Goal: Book appointment/travel/reservation

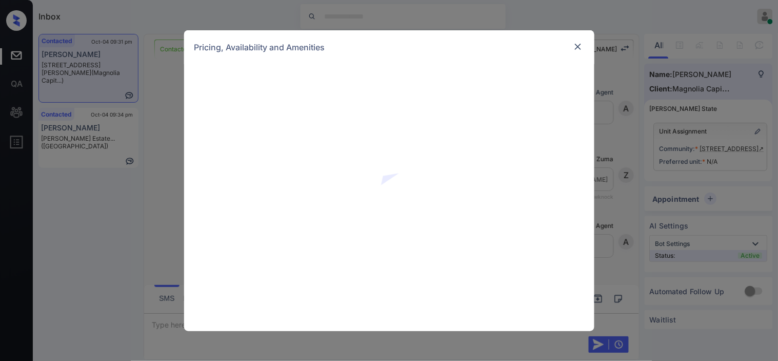
scroll to position [483, 0]
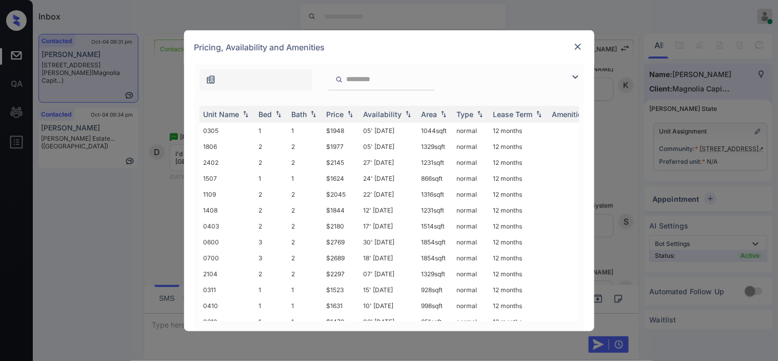
click at [576, 75] on img at bounding box center [575, 77] width 12 height 12
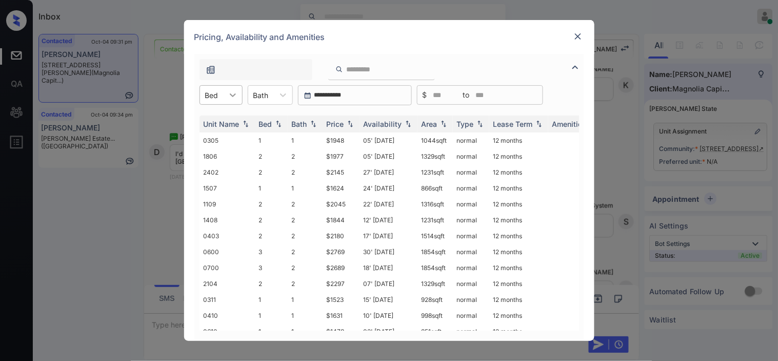
click at [229, 94] on icon at bounding box center [233, 95] width 10 height 10
click at [349, 229] on td "$2180" at bounding box center [341, 236] width 37 height 16
drag, startPoint x: 349, startPoint y: 229, endPoint x: 588, endPoint y: 25, distance: 314.3
click at [350, 228] on td "$2180" at bounding box center [341, 236] width 37 height 16
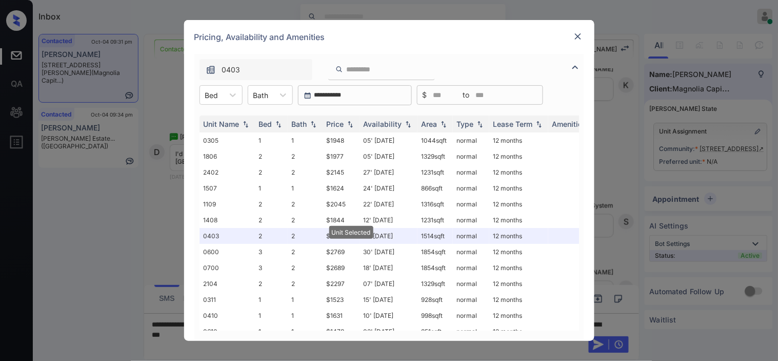
click at [575, 34] on img at bounding box center [578, 36] width 10 height 10
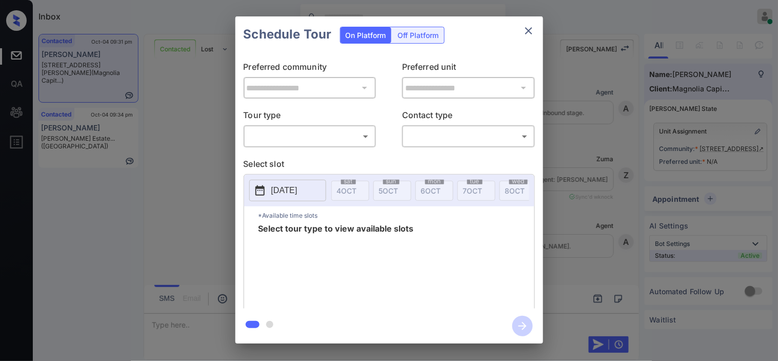
scroll to position [483, 0]
click at [341, 145] on div "​ ​" at bounding box center [310, 136] width 133 height 22
click at [334, 145] on div "​ ​" at bounding box center [310, 136] width 133 height 22
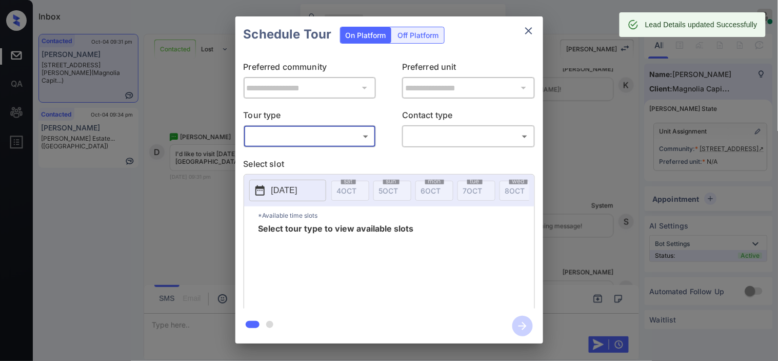
click at [326, 127] on div "​ ​" at bounding box center [310, 136] width 133 height 22
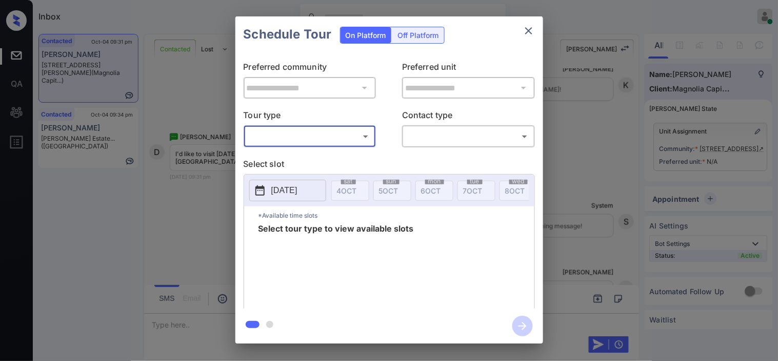
type input "**********"
click at [324, 144] on body "Inbox Kristine Capara Online Set yourself offline Set yourself on break Profile…" at bounding box center [389, 180] width 778 height 361
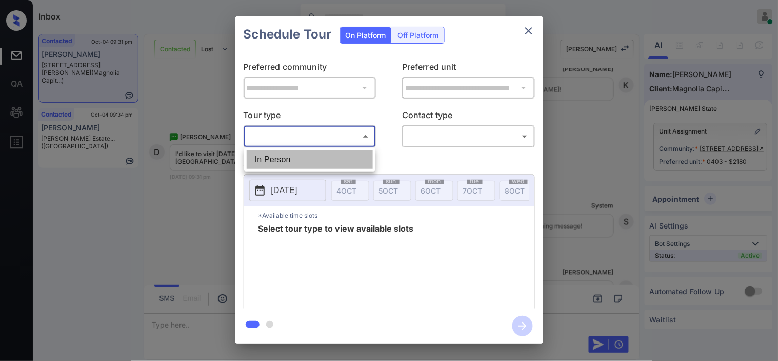
click at [317, 155] on li "In Person" at bounding box center [310, 159] width 126 height 18
type input "********"
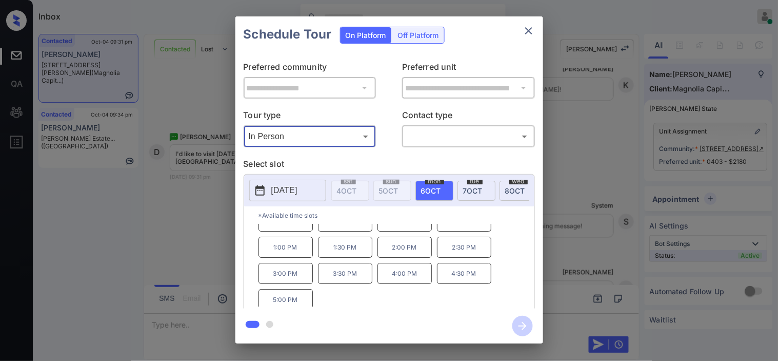
scroll to position [17, 0]
click at [249, 219] on div "*Available time slots 11:00 AM 11:30 AM 12:00 PM 12:30 PM 1:00 PM 1:30 PM 2:00 …" at bounding box center [389, 258] width 290 height 105
click at [223, 227] on div "**********" at bounding box center [389, 180] width 778 height 360
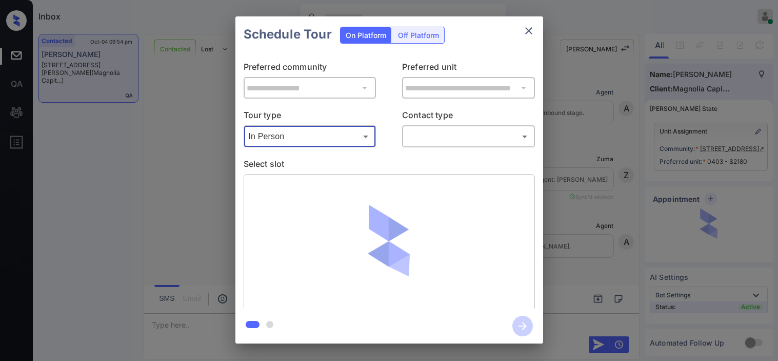
click at [444, 139] on div at bounding box center [389, 180] width 778 height 361
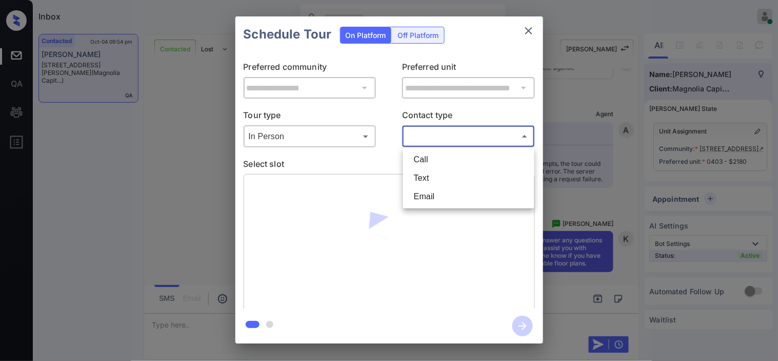
click at [434, 143] on body "Inbox Kristine Capara Online Set yourself offline Set yourself on break Profile…" at bounding box center [389, 180] width 778 height 361
click at [427, 173] on li "Text" at bounding box center [469, 178] width 126 height 18
type input "****"
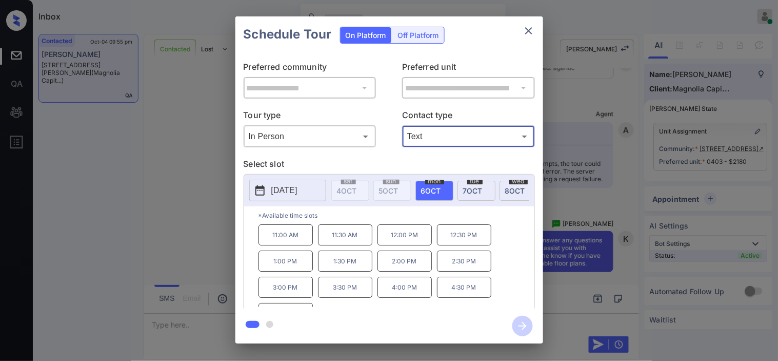
click at [527, 26] on icon "close" at bounding box center [529, 31] width 12 height 12
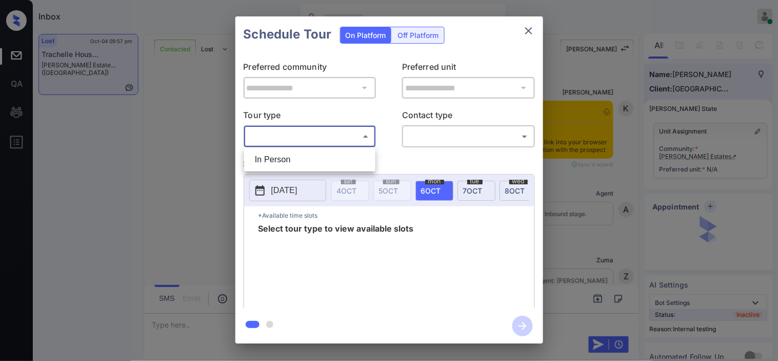
scroll to position [2692, 0]
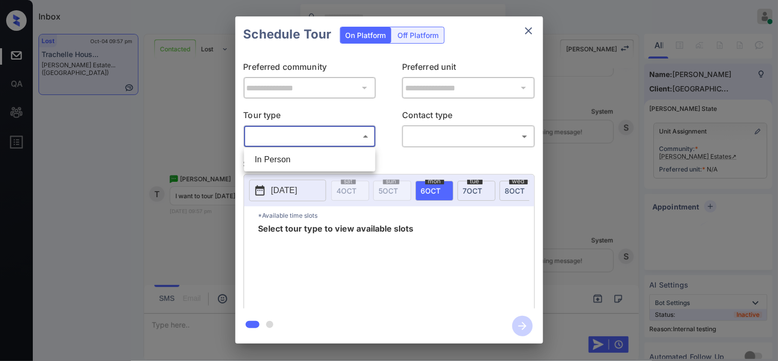
click at [350, 158] on li "In Person" at bounding box center [310, 159] width 126 height 18
type input "********"
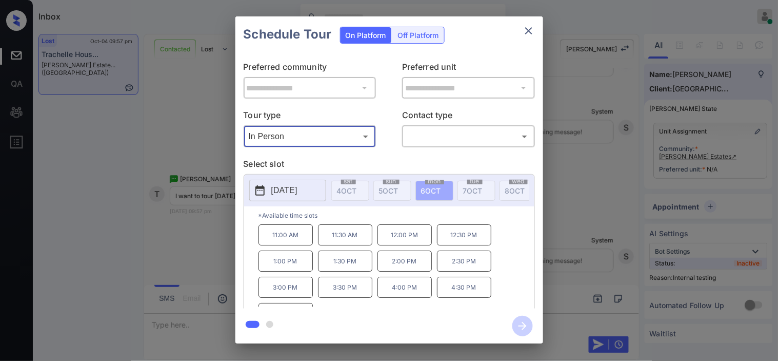
click at [267, 188] on button "[DATE]" at bounding box center [287, 191] width 77 height 22
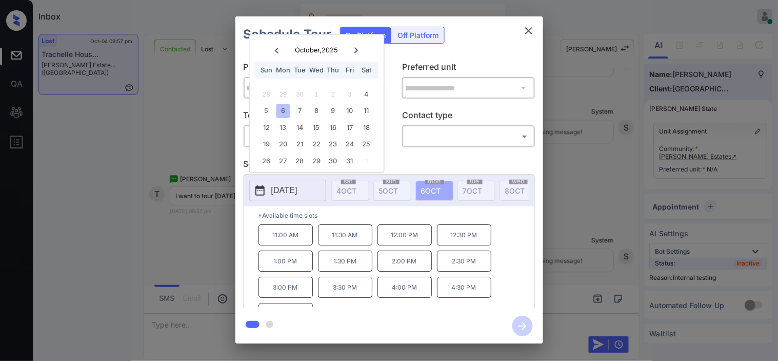
click at [308, 116] on div "5 6 7 8 9 10 11" at bounding box center [317, 111] width 128 height 16
click at [331, 113] on div "9" at bounding box center [333, 111] width 14 height 14
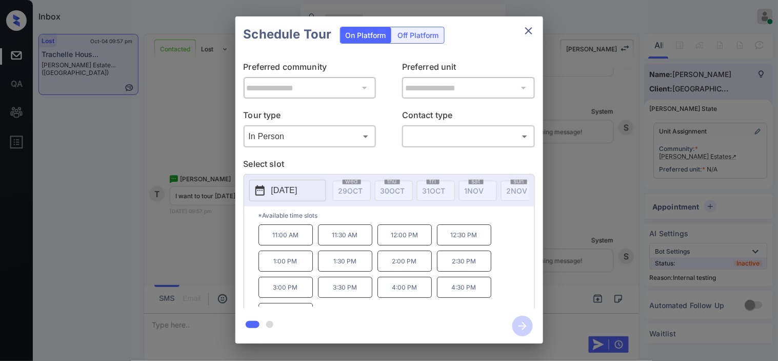
scroll to position [0, 1330]
click at [533, 32] on icon "close" at bounding box center [529, 31] width 12 height 12
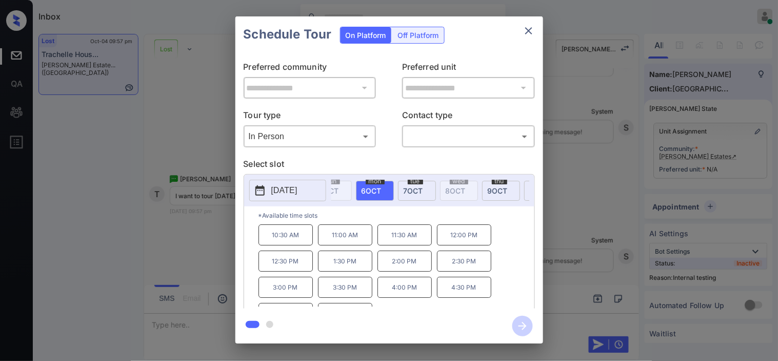
click at [298, 186] on p "2025-10-06" at bounding box center [284, 190] width 26 height 12
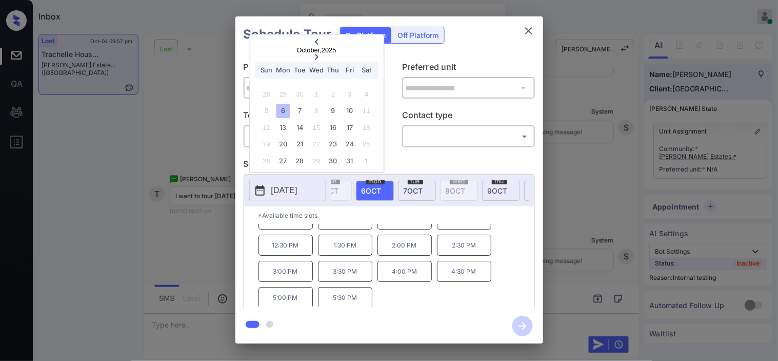
scroll to position [17, 0]
click at [192, 262] on div "**********" at bounding box center [389, 180] width 778 height 360
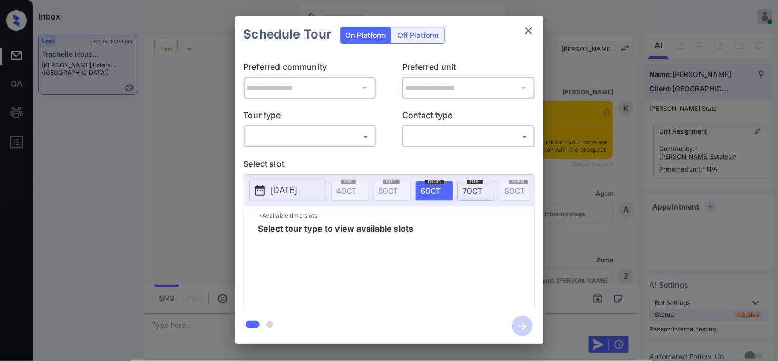
scroll to position [3090, 0]
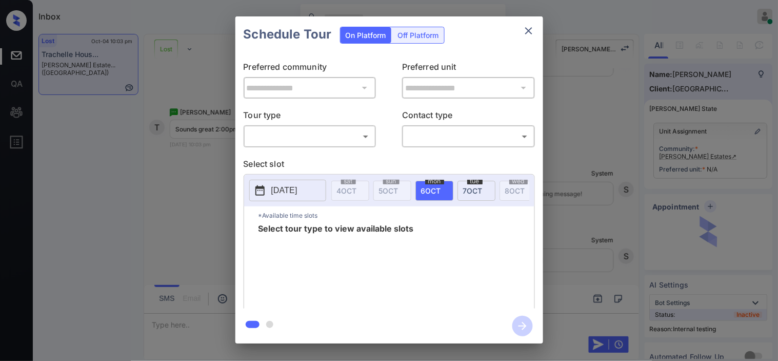
click at [279, 146] on div "​ ​" at bounding box center [310, 136] width 133 height 22
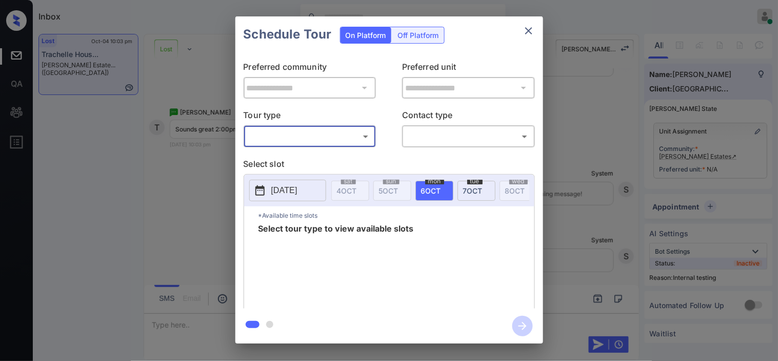
click at [284, 136] on body "Inbox Kristine Capara Online Set yourself offline Set yourself on break Profile…" at bounding box center [389, 180] width 778 height 361
click at [284, 160] on li "In Person" at bounding box center [310, 159] width 126 height 18
type input "********"
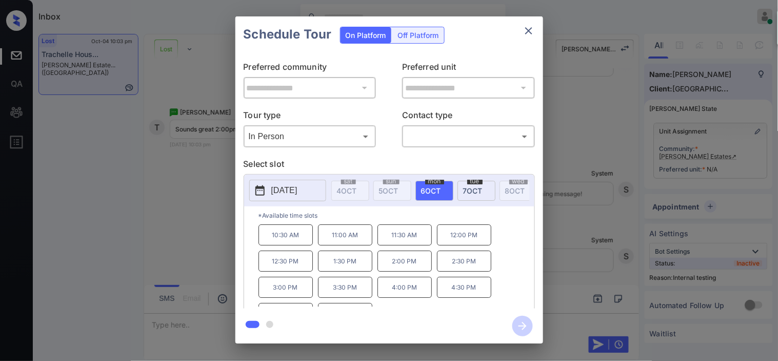
click at [199, 196] on div "**********" at bounding box center [389, 180] width 778 height 360
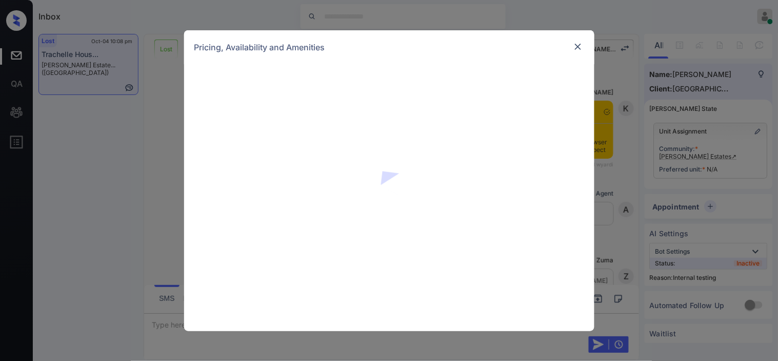
scroll to position [3330, 0]
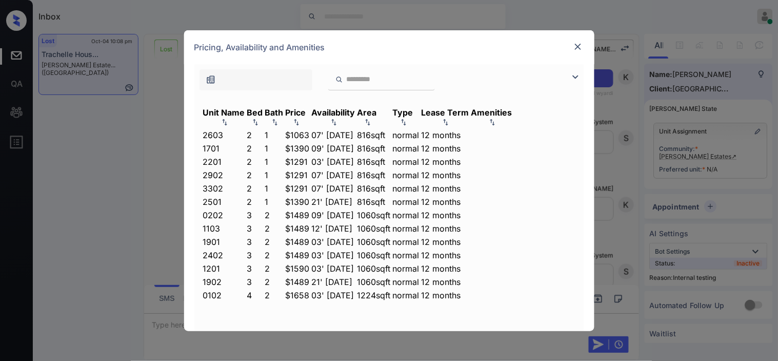
click at [573, 75] on img at bounding box center [575, 77] width 12 height 12
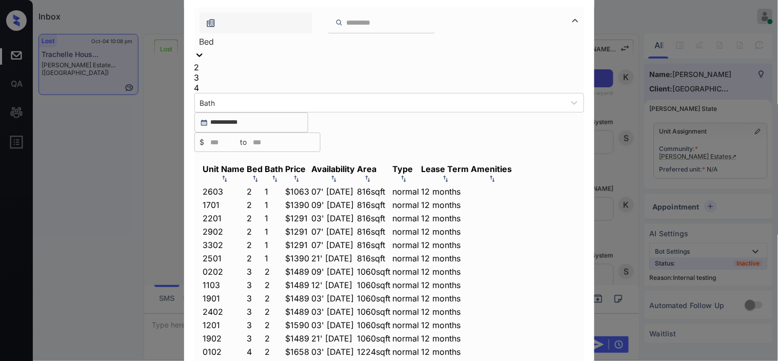
click at [205, 60] on icon at bounding box center [199, 55] width 10 height 10
click at [217, 83] on div "3" at bounding box center [389, 77] width 390 height 10
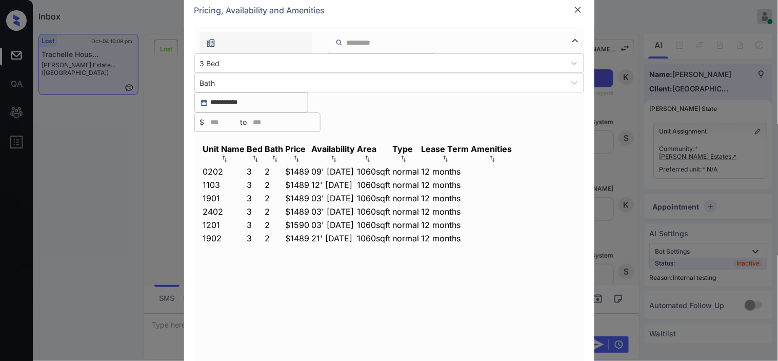
click at [302, 155] on img at bounding box center [296, 158] width 10 height 7
click at [302, 154] on img at bounding box center [296, 158] width 10 height 8
drag, startPoint x: 324, startPoint y: 137, endPoint x: 348, endPoint y: 136, distance: 24.1
click at [348, 166] on tr "0202 3 2 $1489 09' Jun 25 1060 sqft normal 12 months" at bounding box center [358, 171] width 310 height 11
copy tr "$1489"
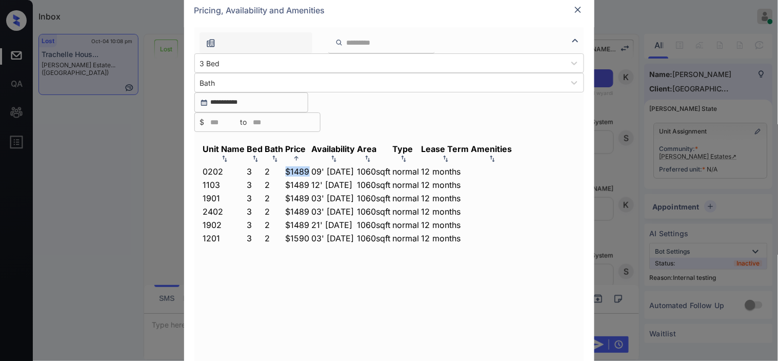
click at [310, 166] on td "$1489" at bounding box center [297, 171] width 25 height 11
click at [583, 15] on img at bounding box center [578, 10] width 10 height 10
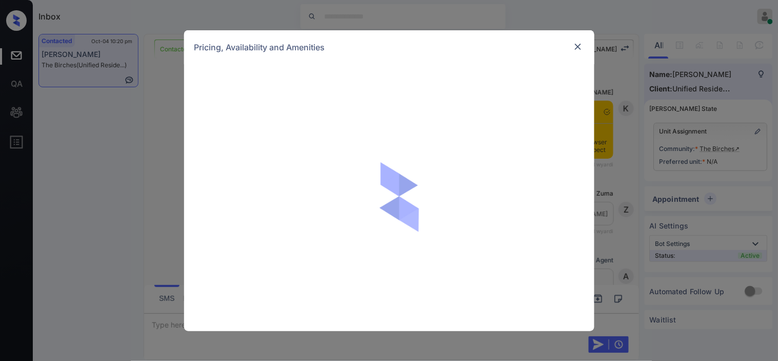
scroll to position [1357, 0]
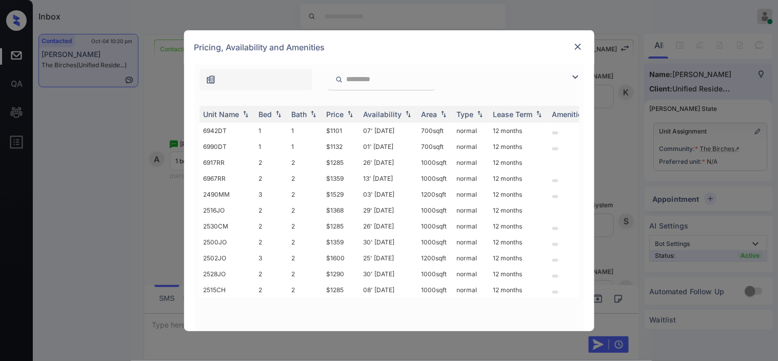
click at [573, 78] on img at bounding box center [575, 77] width 12 height 12
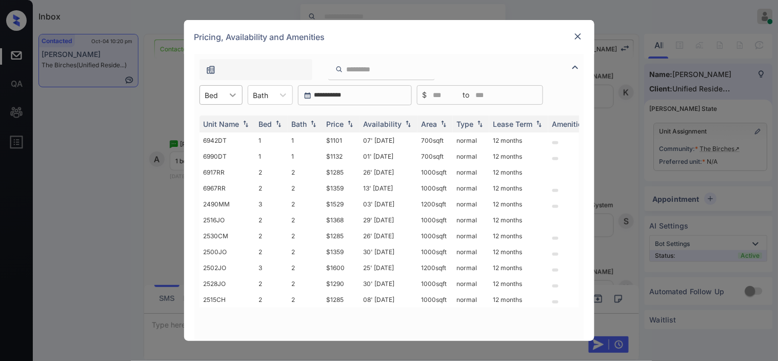
click at [228, 89] on div at bounding box center [233, 95] width 18 height 18
click at [215, 123] on div "1" at bounding box center [221, 120] width 43 height 18
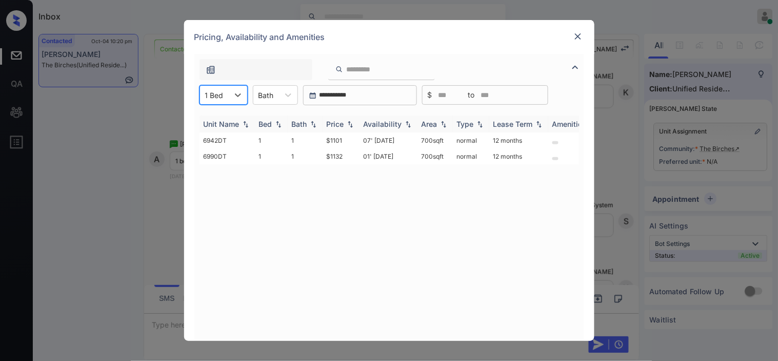
click at [347, 121] on img at bounding box center [350, 124] width 10 height 7
click at [347, 121] on img at bounding box center [350, 124] width 10 height 8
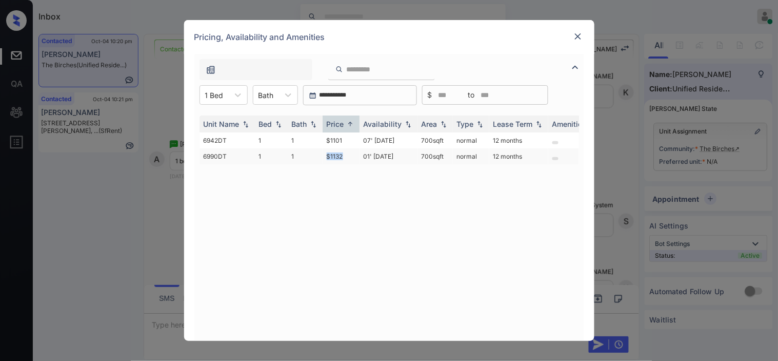
drag, startPoint x: 323, startPoint y: 153, endPoint x: 352, endPoint y: 154, distance: 29.3
click at [352, 154] on td "$1132" at bounding box center [341, 156] width 37 height 16
copy td "$1132"
click at [347, 154] on td "$1132" at bounding box center [341, 156] width 37 height 16
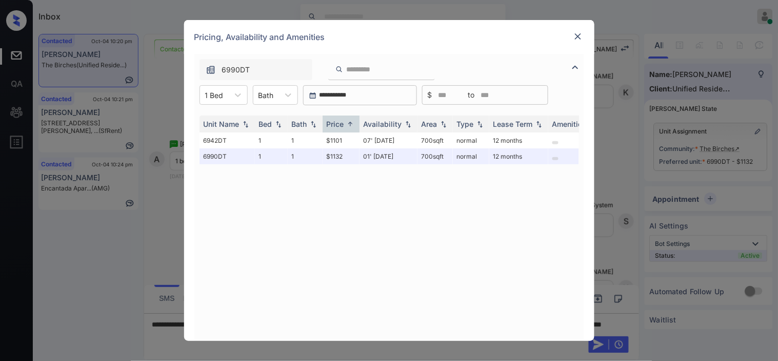
click at [573, 32] on img at bounding box center [578, 36] width 10 height 10
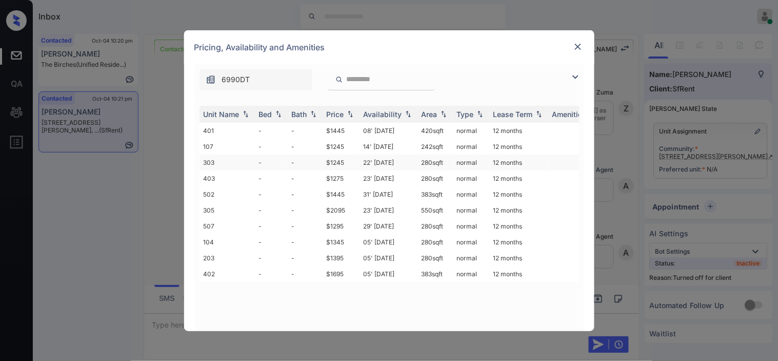
scroll to position [3350, 0]
click at [341, 138] on td "$1245" at bounding box center [341, 146] width 37 height 16
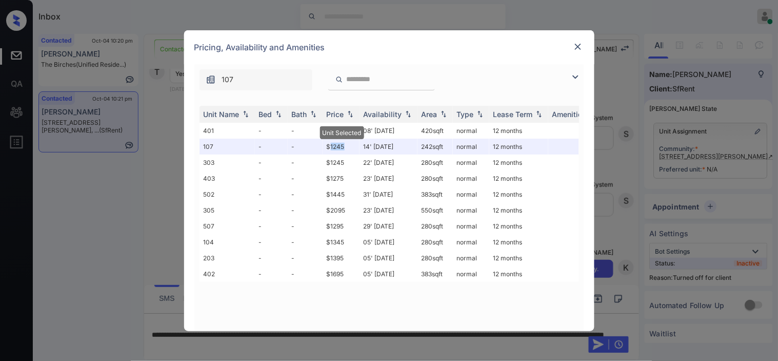
click at [576, 42] on img at bounding box center [578, 47] width 10 height 10
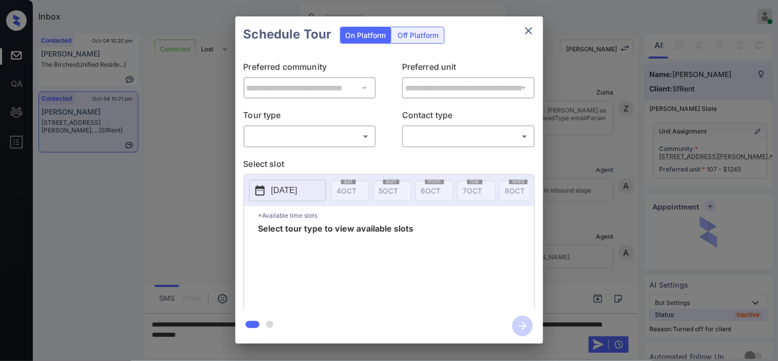
scroll to position [3483, 0]
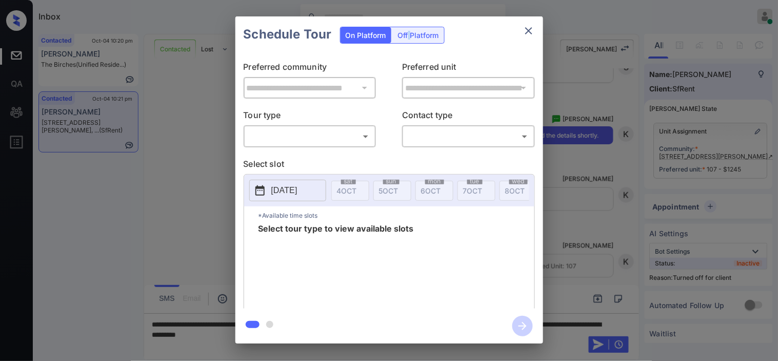
click at [409, 37] on div "Off Platform" at bounding box center [418, 35] width 51 height 16
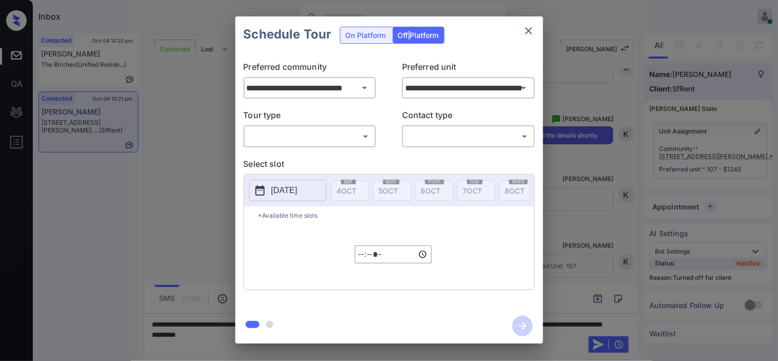
click at [365, 142] on body "Inbox [PERSON_NAME] Online Set yourself offline Set yourself on break Profile S…" at bounding box center [389, 180] width 778 height 361
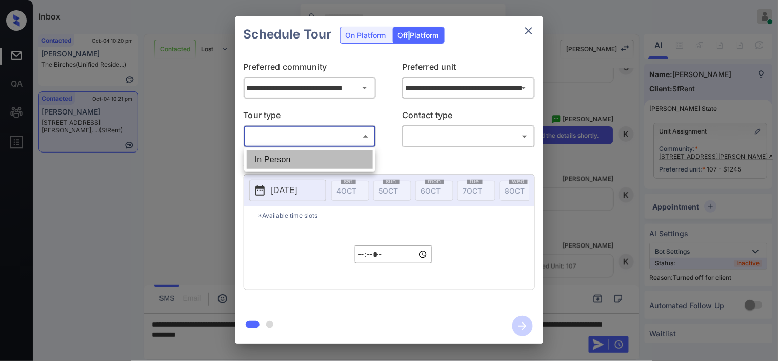
drag, startPoint x: 362, startPoint y: 162, endPoint x: 388, endPoint y: 159, distance: 26.3
click at [362, 164] on li "In Person" at bounding box center [310, 159] width 126 height 18
type input "********"
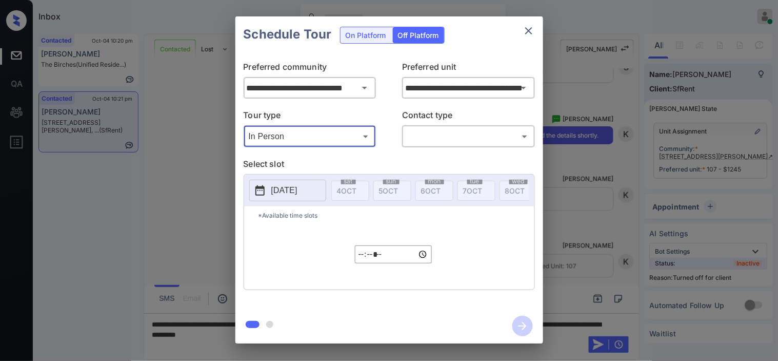
click at [406, 145] on div "​ ​" at bounding box center [468, 136] width 133 height 22
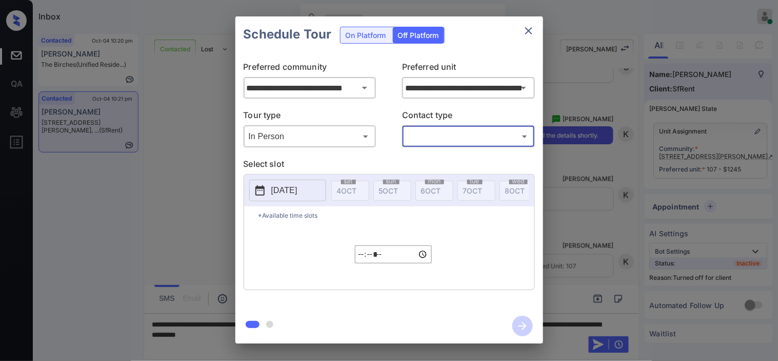
click at [424, 135] on body "Inbox [PERSON_NAME] Online Set yourself offline Set yourself on break Profile S…" at bounding box center [389, 180] width 778 height 361
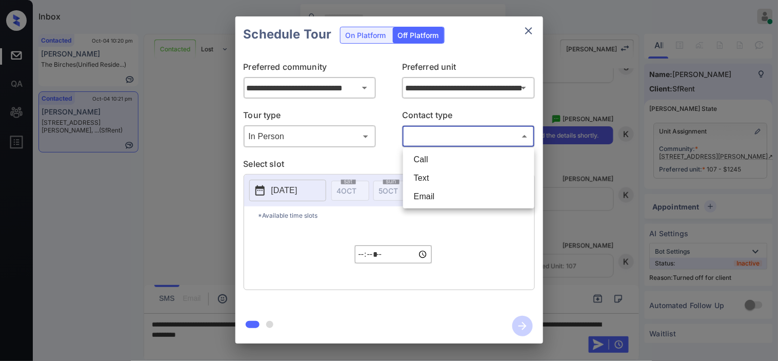
drag, startPoint x: 430, startPoint y: 168, endPoint x: 430, endPoint y: 173, distance: 5.6
click at [430, 173] on ul "Call Text Email" at bounding box center [468, 178] width 131 height 61
click at [283, 195] on div at bounding box center [389, 180] width 778 height 361
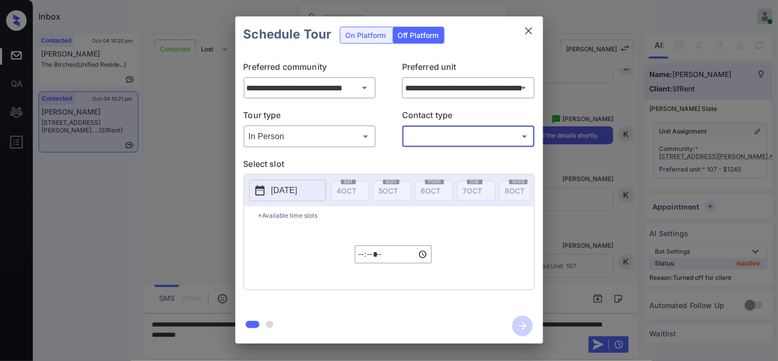
click at [281, 191] on p "[DATE]" at bounding box center [284, 190] width 26 height 12
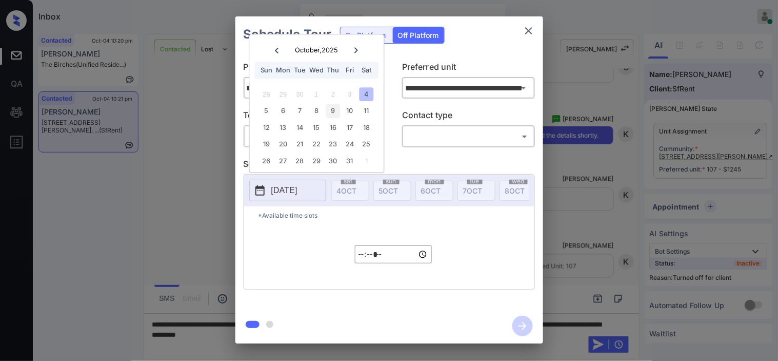
click at [334, 115] on div "9" at bounding box center [333, 111] width 14 height 14
click at [359, 262] on input "*****" at bounding box center [393, 254] width 77 height 18
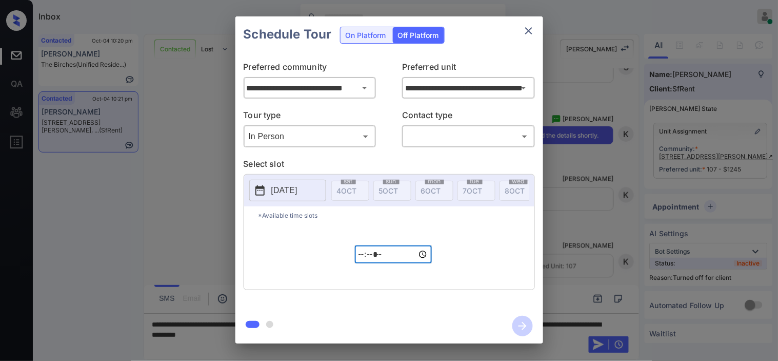
click at [399, 260] on input "*****" at bounding box center [393, 254] width 77 height 18
click at [392, 260] on input "*****" at bounding box center [393, 254] width 77 height 18
type input "*****"
click at [434, 146] on div "​ ​" at bounding box center [468, 136] width 133 height 22
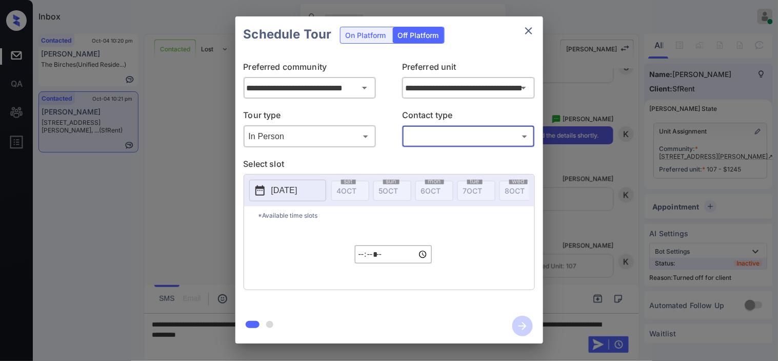
click at [437, 140] on body "Inbox [PERSON_NAME] Online Set yourself offline Set yourself on break Profile S…" at bounding box center [389, 180] width 778 height 361
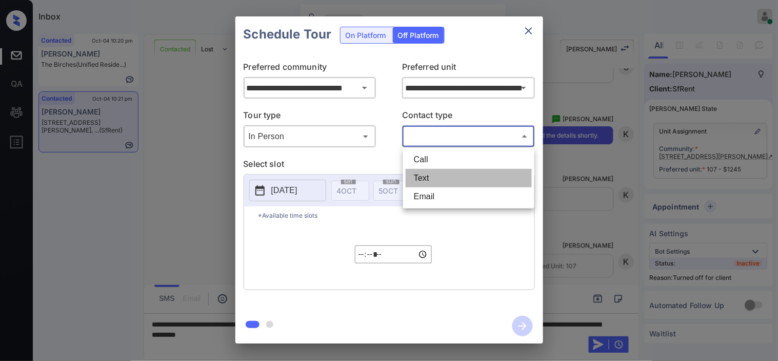
click at [437, 175] on li "Text" at bounding box center [469, 178] width 126 height 18
type input "****"
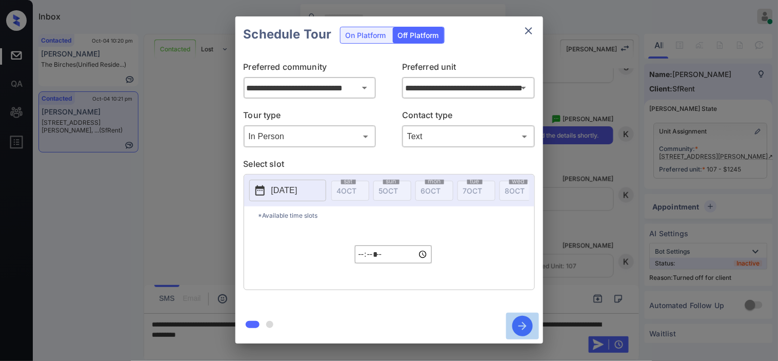
click at [521, 325] on icon "button" at bounding box center [522, 325] width 21 height 21
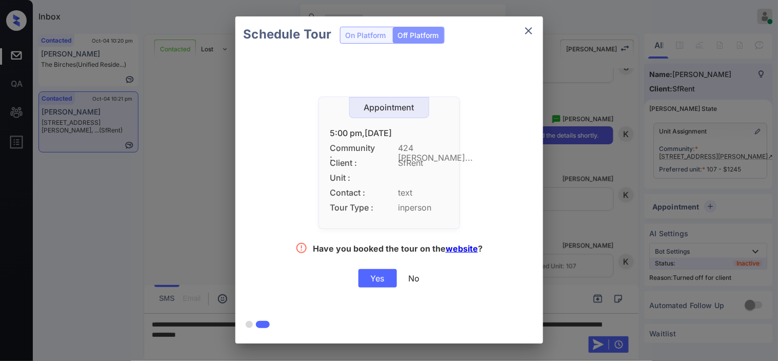
click at [377, 275] on div "Yes" at bounding box center [378, 278] width 38 height 18
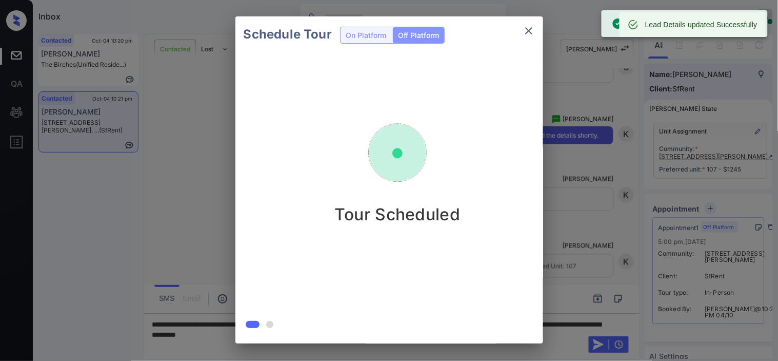
click at [569, 230] on div "Schedule Tour On Platform Off Platform Tour Scheduled" at bounding box center [389, 180] width 778 height 360
